Goal: Find specific page/section: Find specific page/section

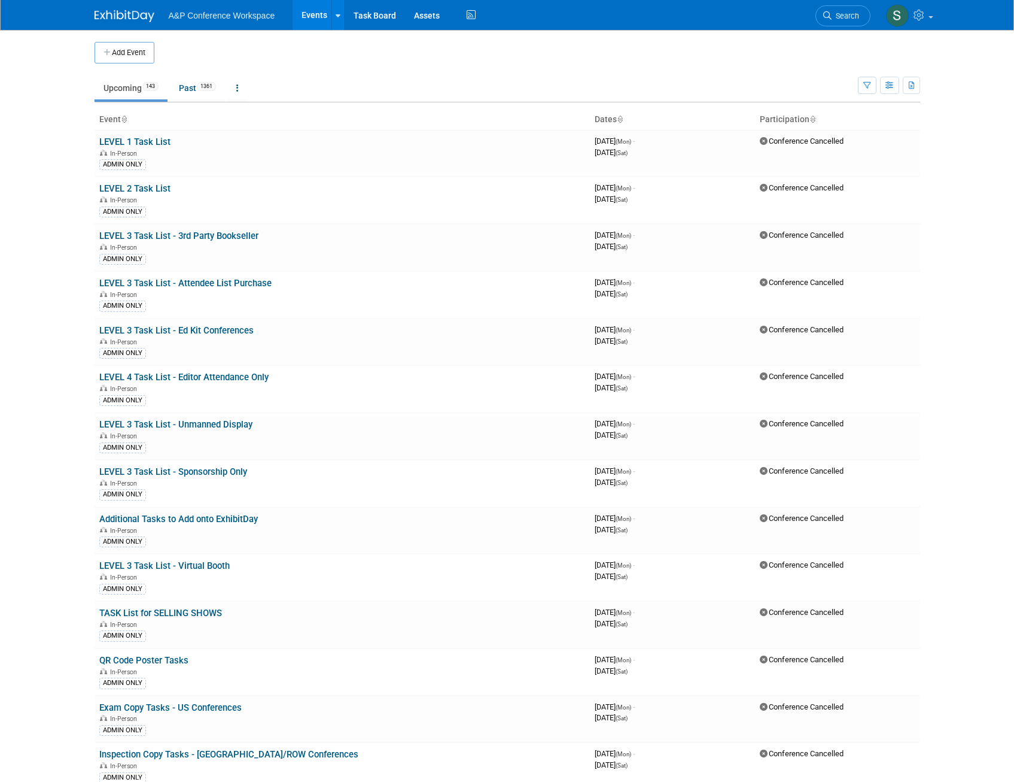
click at [846, 12] on span "Search" at bounding box center [846, 15] width 28 height 9
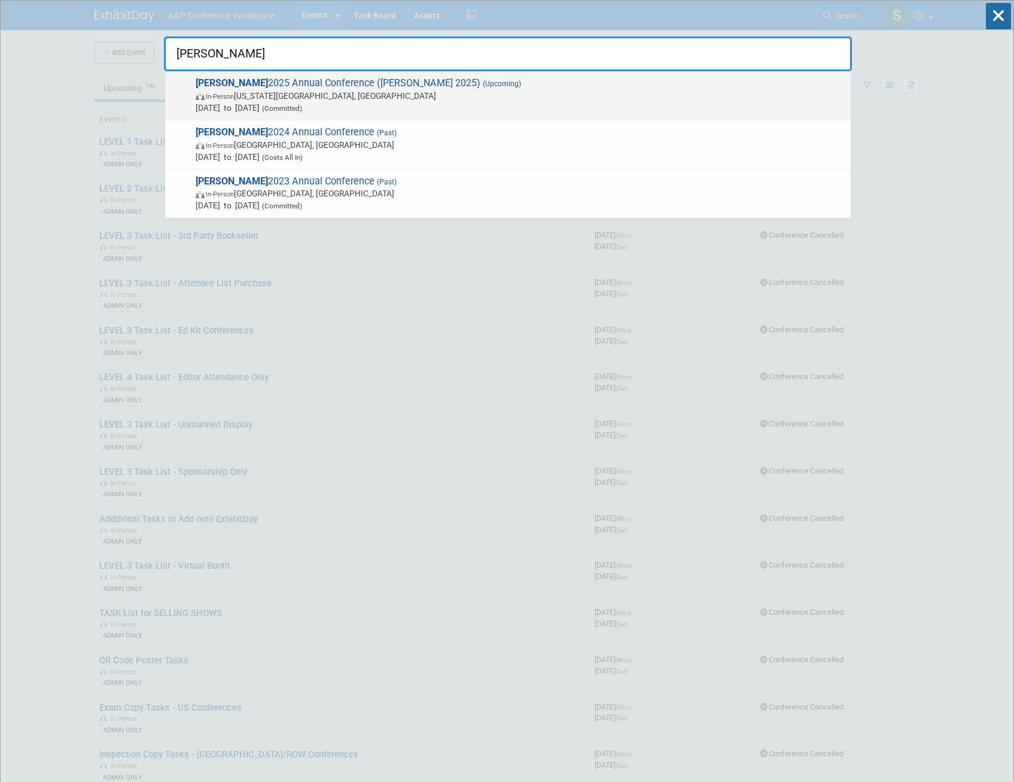
type input "[PERSON_NAME]"
click at [328, 82] on span "[PERSON_NAME] 2025 Annual Conference ([PERSON_NAME] 2025) (Upcoming) In-Person …" at bounding box center [518, 95] width 653 height 37
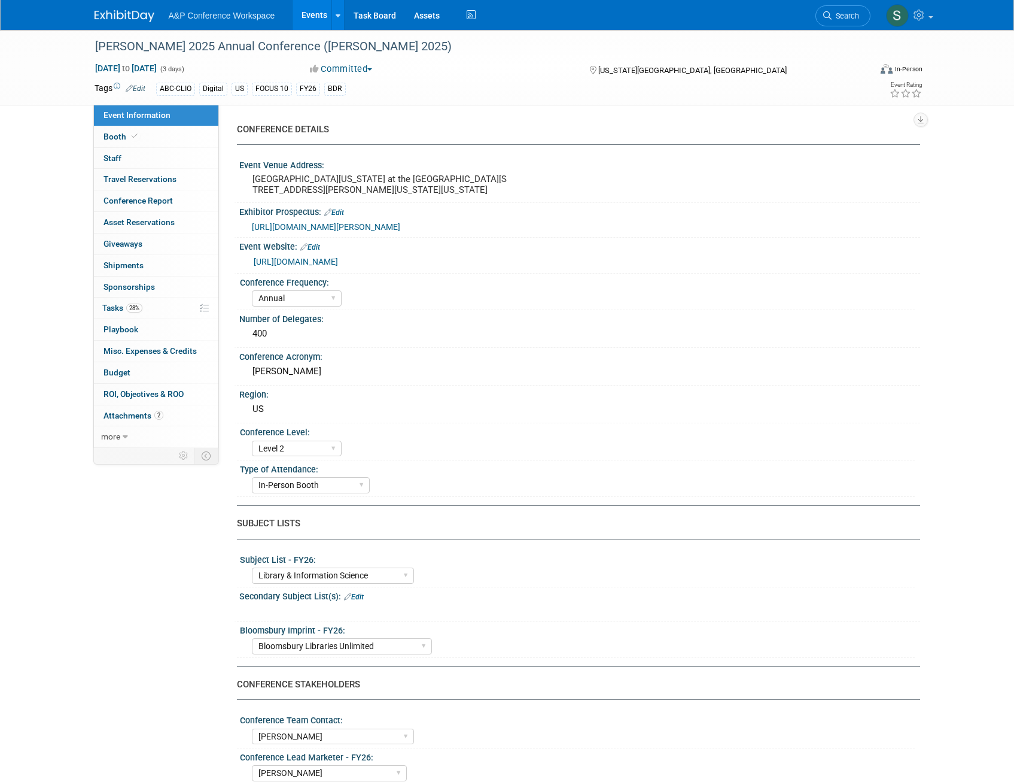
select select "Annual"
select select "Level 2"
select select "In-Person Booth"
select select "Library & Information Science"
select select "Bloomsbury Libraries Unlimited"
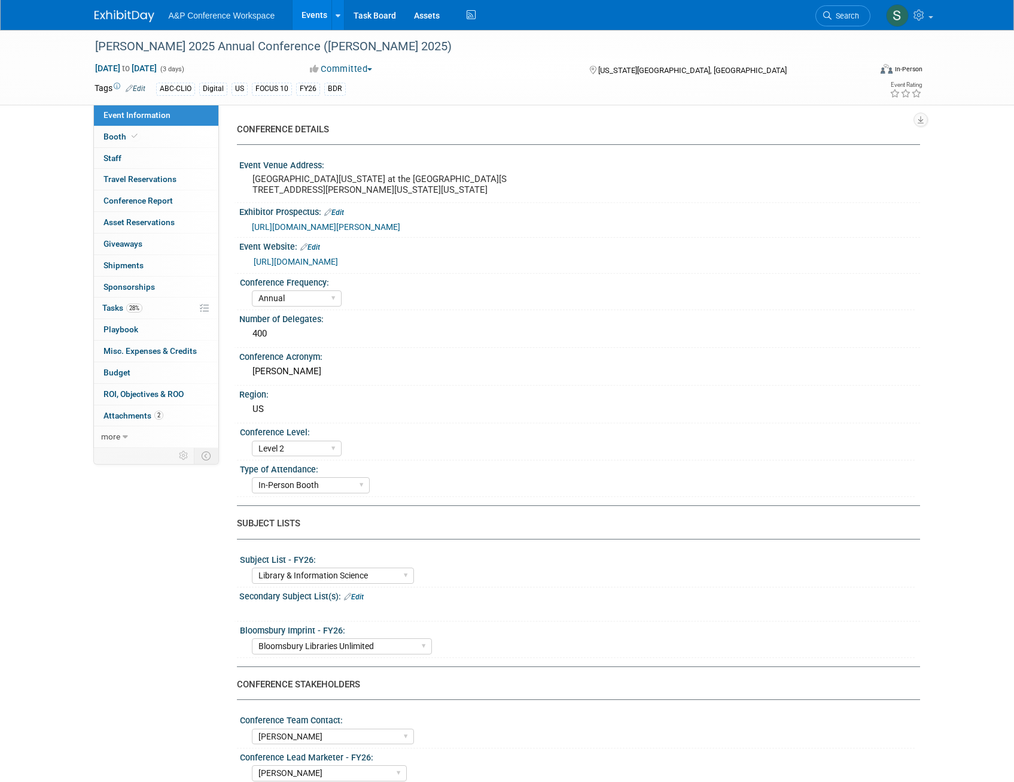
select select "[PERSON_NAME]"
select select "Brand/Subject Presence​"
click at [134, 309] on span "28%" at bounding box center [134, 307] width 16 height 9
